Goal: Task Accomplishment & Management: Use online tool/utility

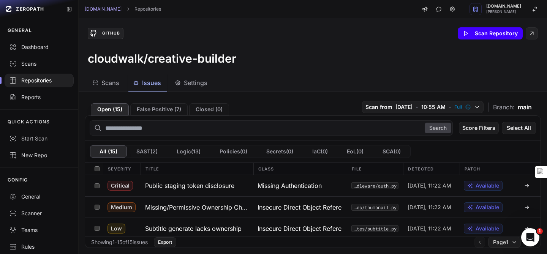
click at [464, 35] on icon at bounding box center [466, 33] width 6 height 6
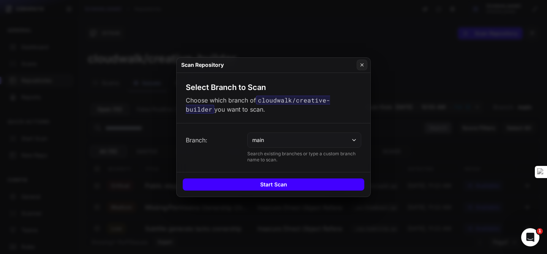
click at [290, 181] on button "Start Scan" at bounding box center [274, 185] width 182 height 12
